Goal: Use online tool/utility

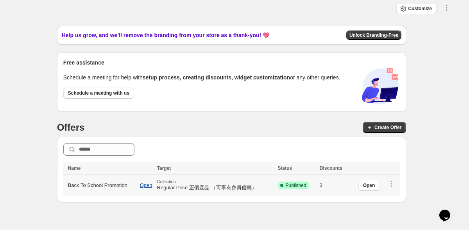
click at [151, 184] on span "Open" at bounding box center [146, 185] width 13 height 6
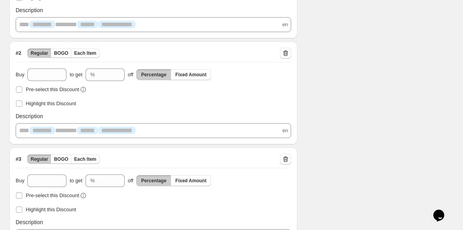
scroll to position [280, 0]
